Goal: Manage account settings

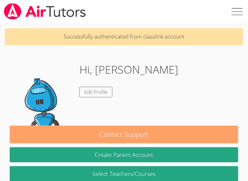
click at [181, 132] on button "Contact Support" at bounding box center [124, 135] width 228 height 18
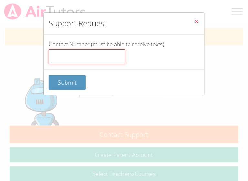
click at [109, 64] on input "Contact Number (must be able to receive texts)" at bounding box center [87, 56] width 76 height 15
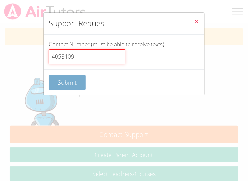
type input "4058109"
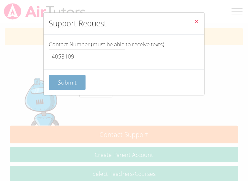
click at [76, 89] on button "Submit" at bounding box center [67, 82] width 37 height 15
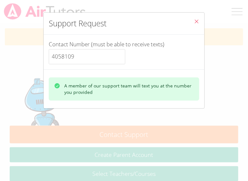
click at [73, 107] on div "A member of our support team will text you at the number you provided" at bounding box center [124, 89] width 161 height 39
click at [195, 24] on icon "Close" at bounding box center [195, 21] width 5 height 5
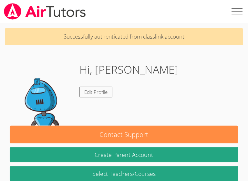
scroll to position [80, 0]
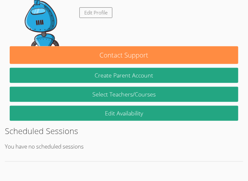
click at [61, 152] on div "Scheduled Sessions You have no scheduled sessions" at bounding box center [124, 143] width 238 height 37
click at [77, 148] on p "You have no scheduled sessions" at bounding box center [124, 146] width 238 height 9
click at [70, 152] on div "Scheduled Sessions You have no scheduled sessions" at bounding box center [124, 143] width 238 height 37
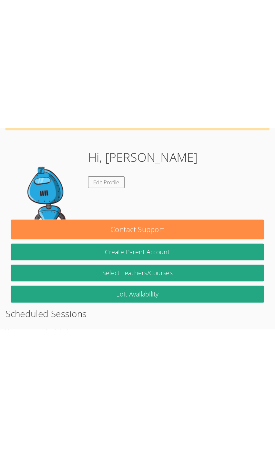
scroll to position [0, 0]
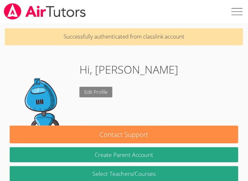
click at [95, 94] on link "Edit Profile" at bounding box center [95, 92] width 33 height 11
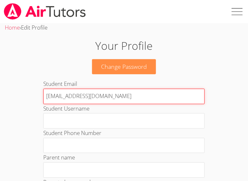
click at [133, 93] on input "[EMAIL_ADDRESS][DOMAIN_NAME]" at bounding box center [123, 96] width 161 height 15
type input "4"
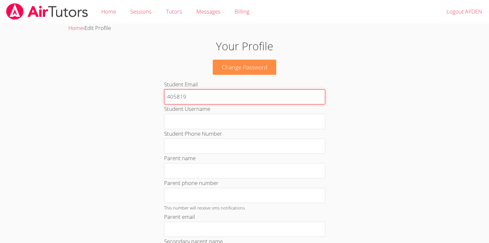
click at [237, 96] on input "405819" at bounding box center [244, 96] width 161 height 15
type input "[EMAIL_ADDRESS][DOMAIN_NAME]"
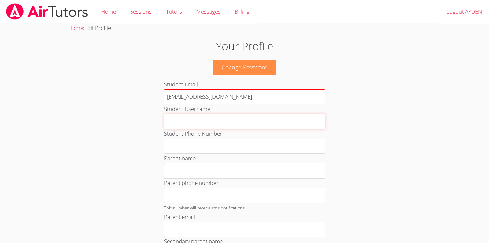
click at [214, 121] on input "Student Username" at bounding box center [244, 121] width 161 height 15
type input "Ayden"
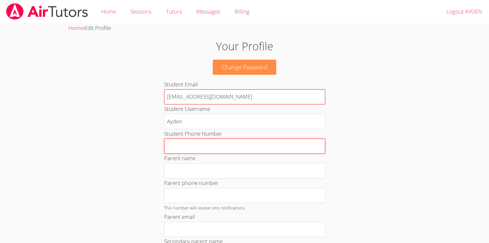
click at [242, 146] on input "Student Phone Number" at bounding box center [244, 146] width 161 height 15
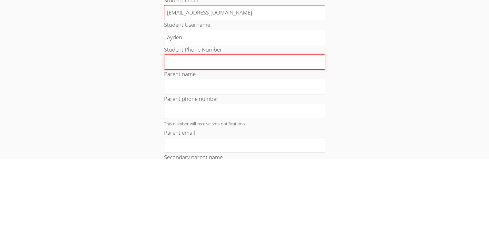
type input "N"
